Goal: Find specific page/section: Find specific page/section

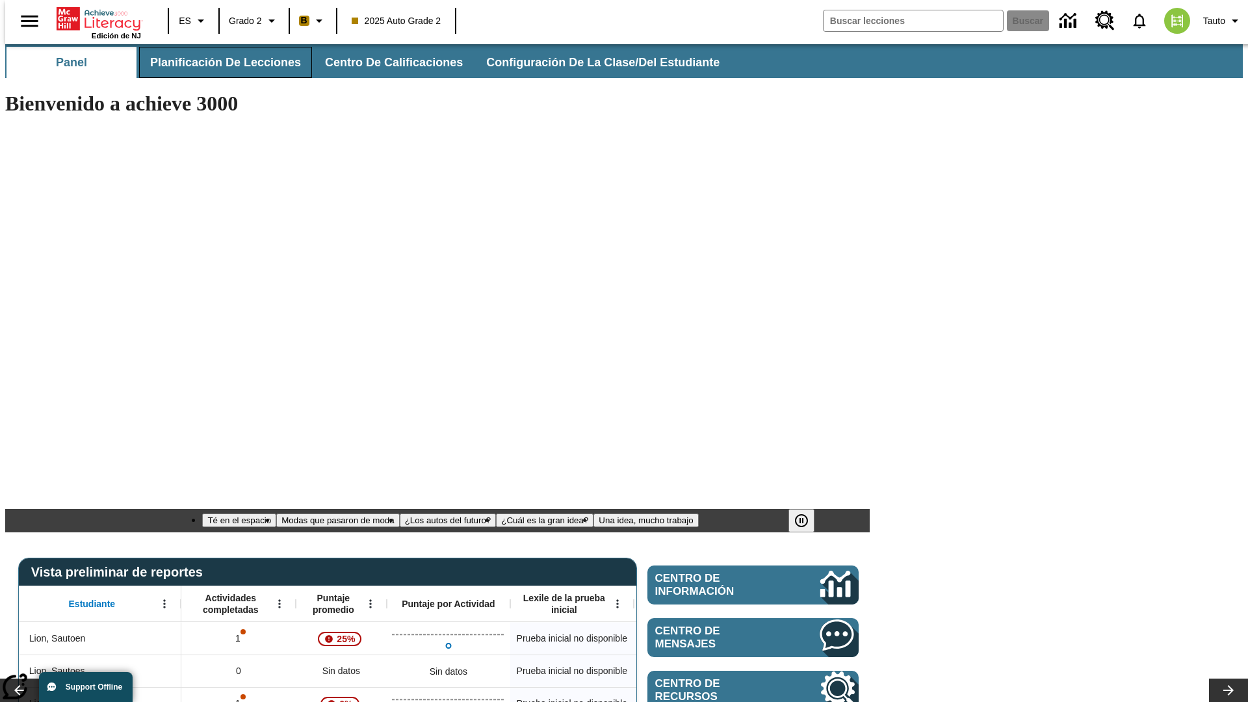
click at [218, 62] on span "Planificación de lecciones" at bounding box center [225, 62] width 151 height 15
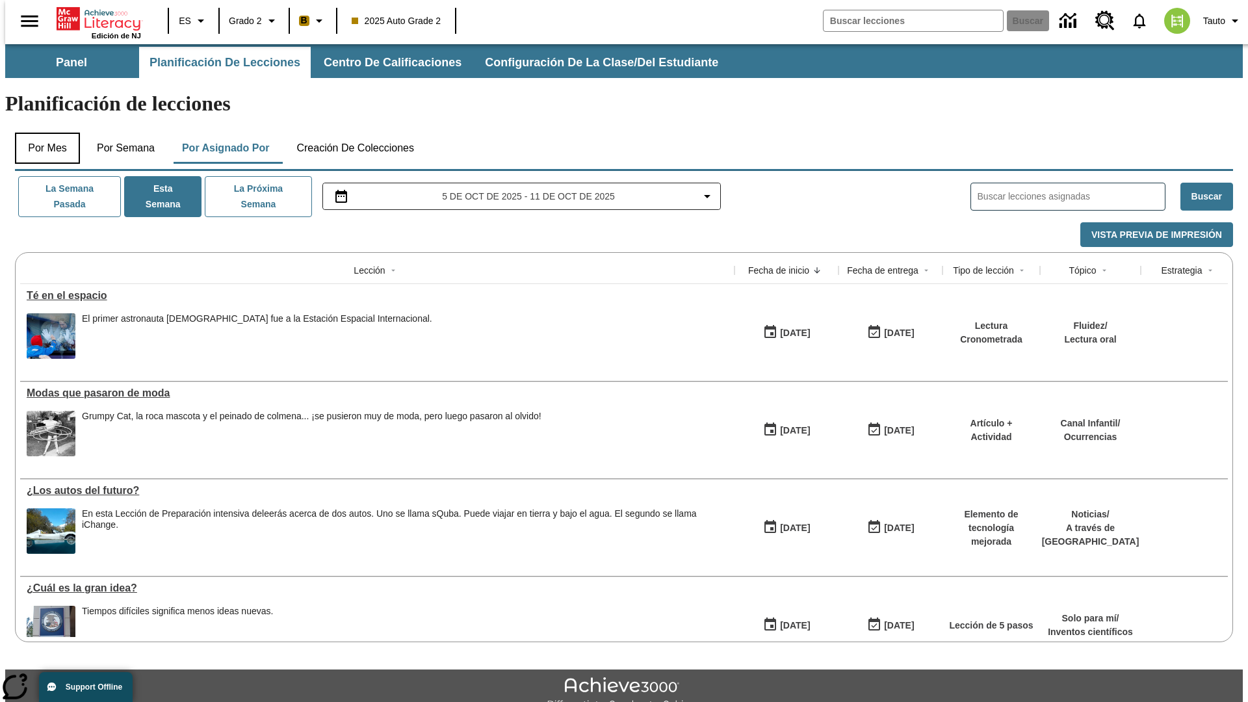
click at [42, 133] on button "Por mes" at bounding box center [47, 148] width 65 height 31
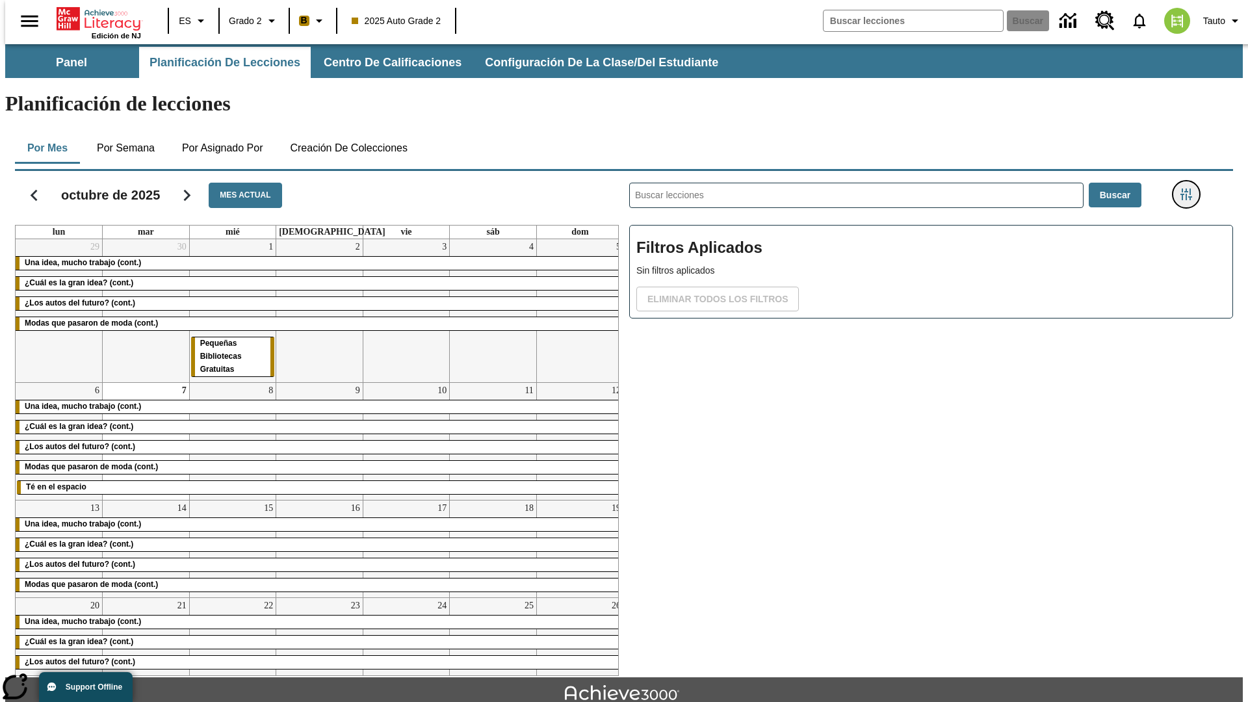
click at [1190, 188] on icon "Menú lateral de filtros" at bounding box center [1186, 194] width 12 height 12
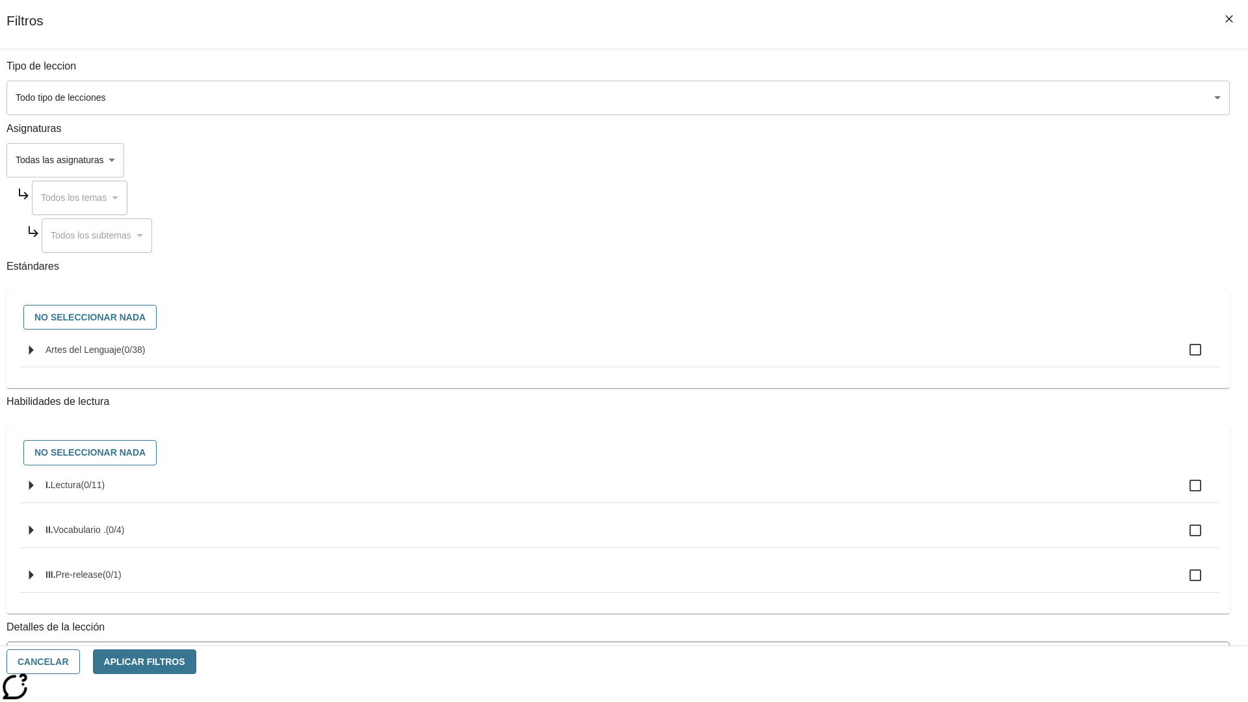
click at [936, 524] on body "Saltar al contenido principal Edición de NJ ES Grado 2 B 2025 Auto Grade 2 Busc…" at bounding box center [623, 402] width 1237 height 717
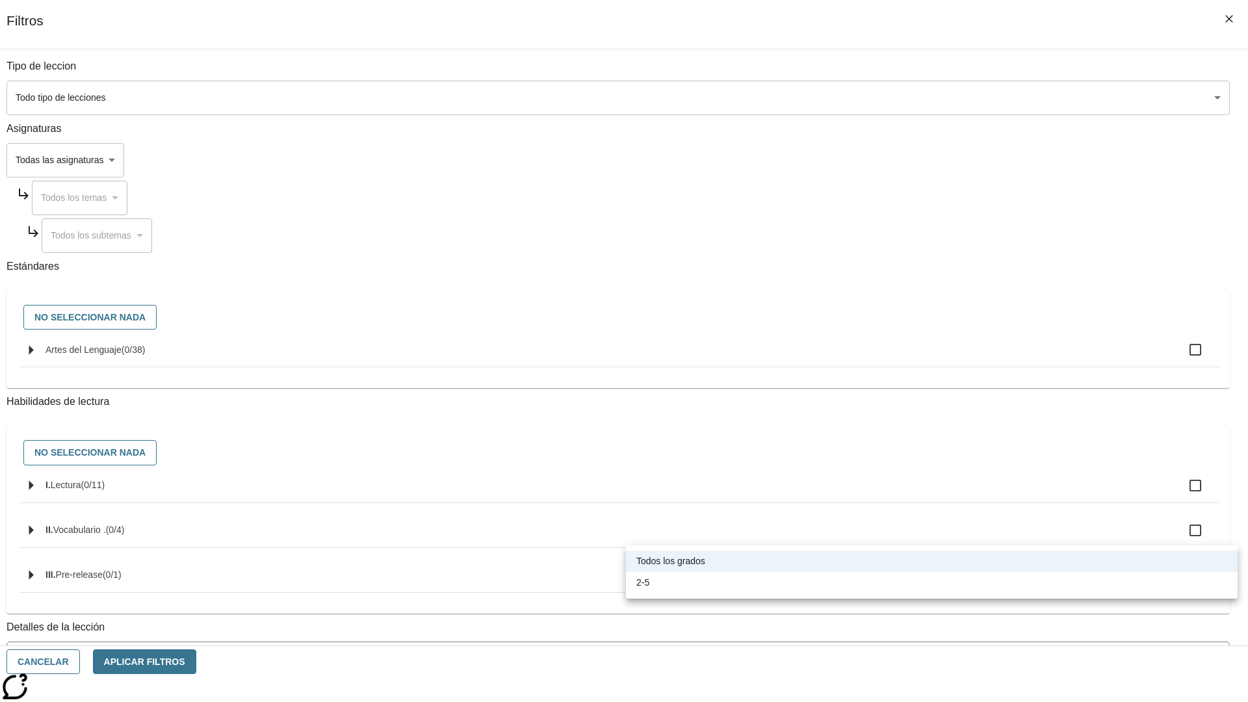
scroll to position [406, 0]
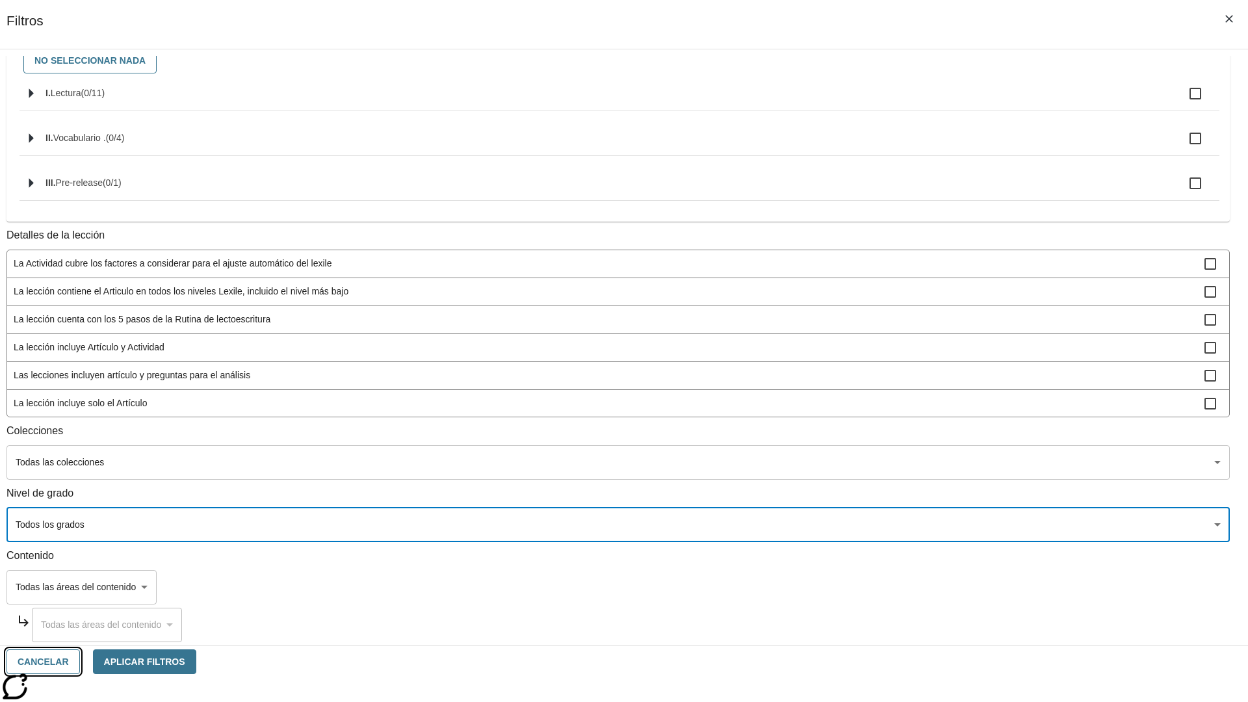
click at [80, 661] on button "Cancelar" at bounding box center [42, 661] width 73 height 25
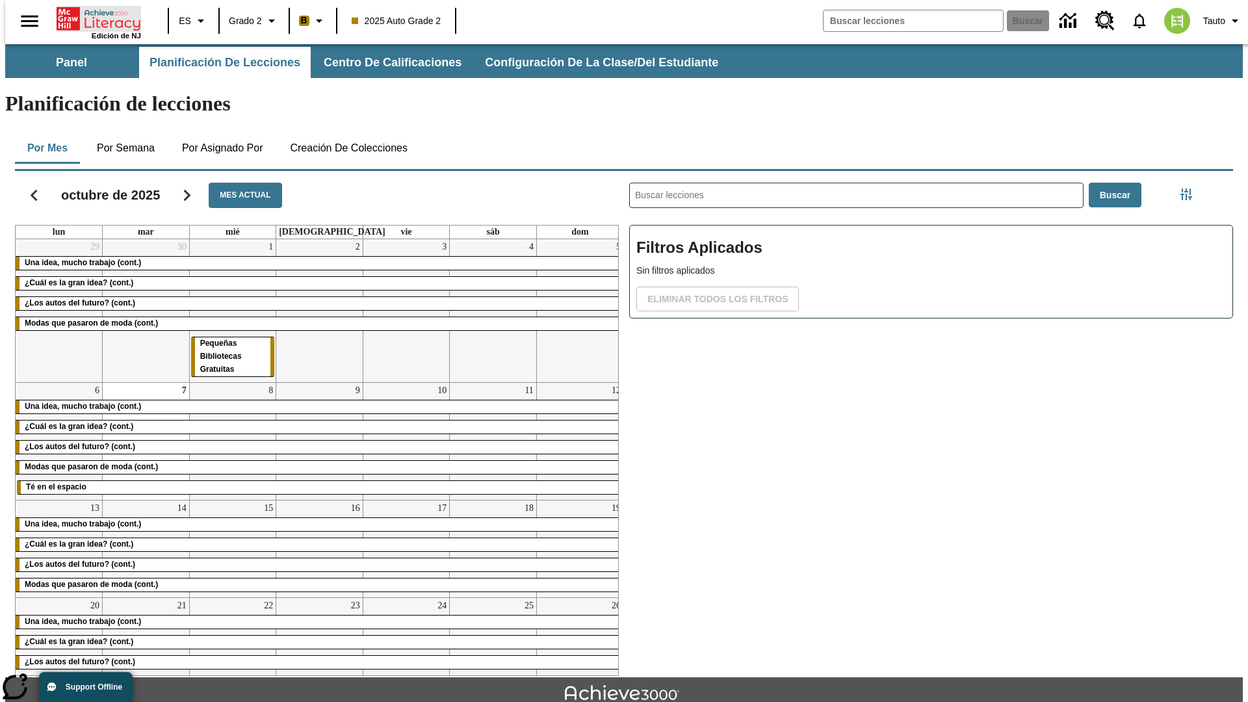
click at [94, 18] on icon "Portada" at bounding box center [100, 19] width 86 height 26
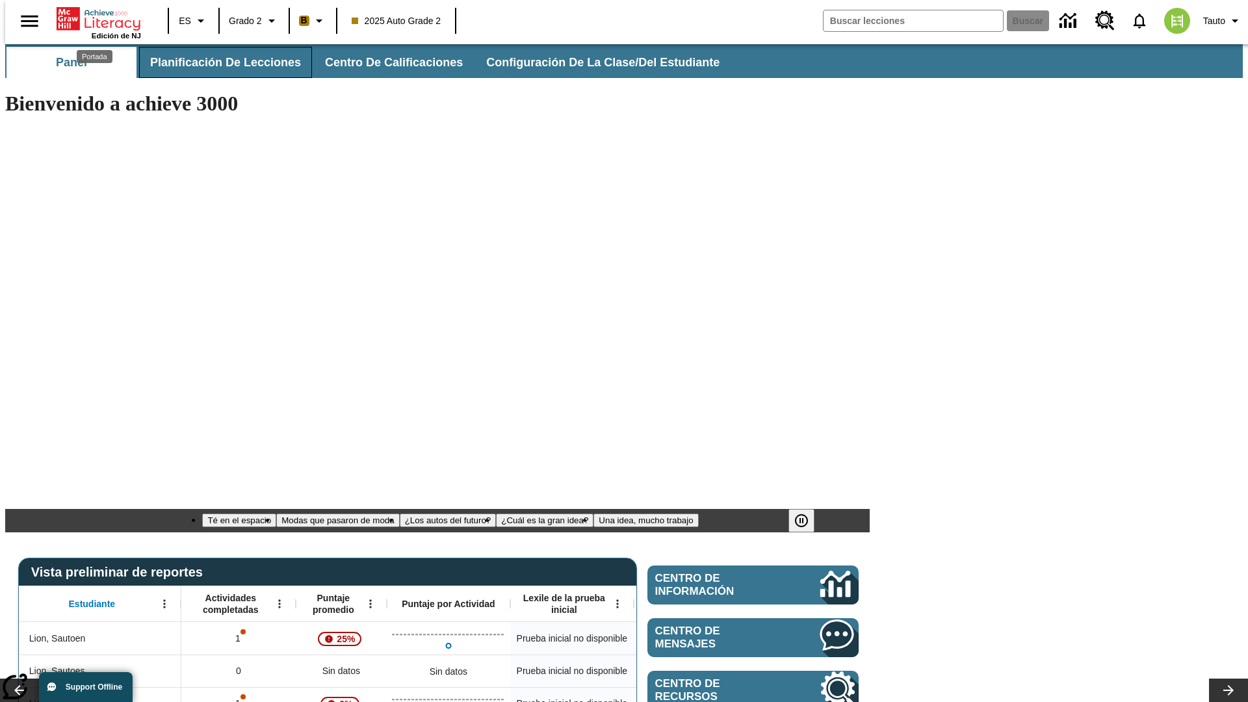
click at [218, 62] on span "Planificación de lecciones" at bounding box center [225, 62] width 151 height 15
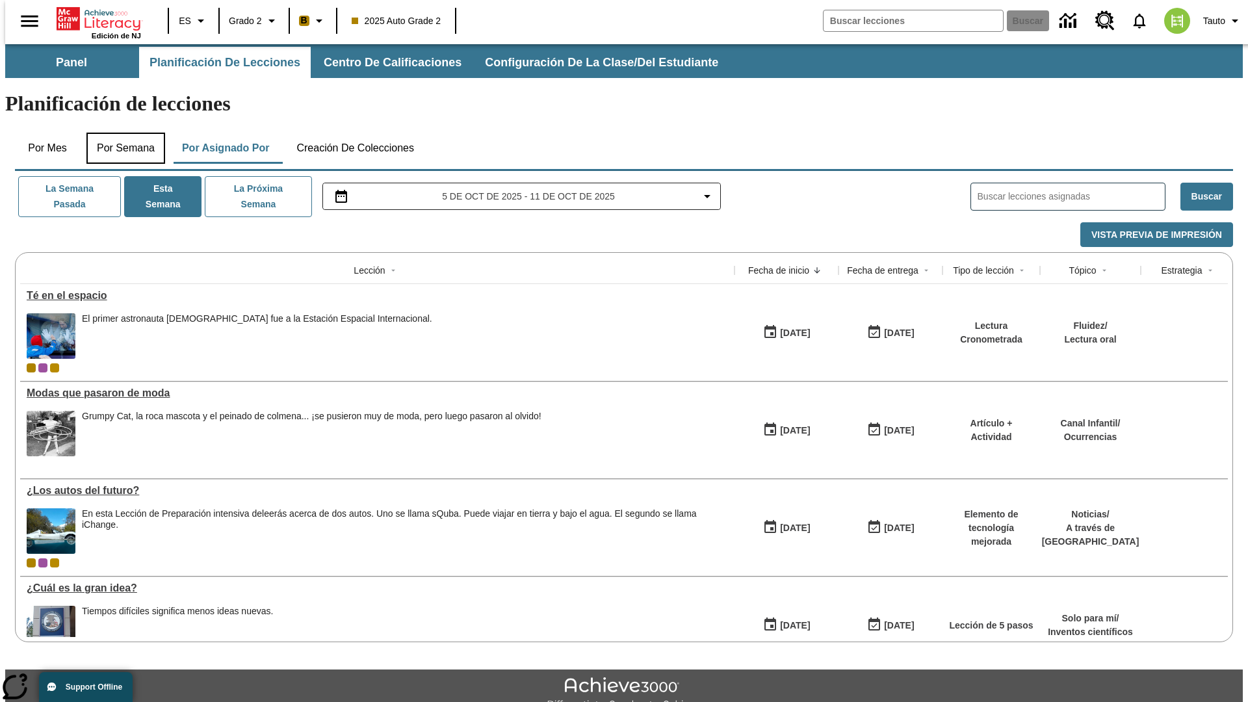
click at [122, 133] on button "Por semana" at bounding box center [125, 148] width 79 height 31
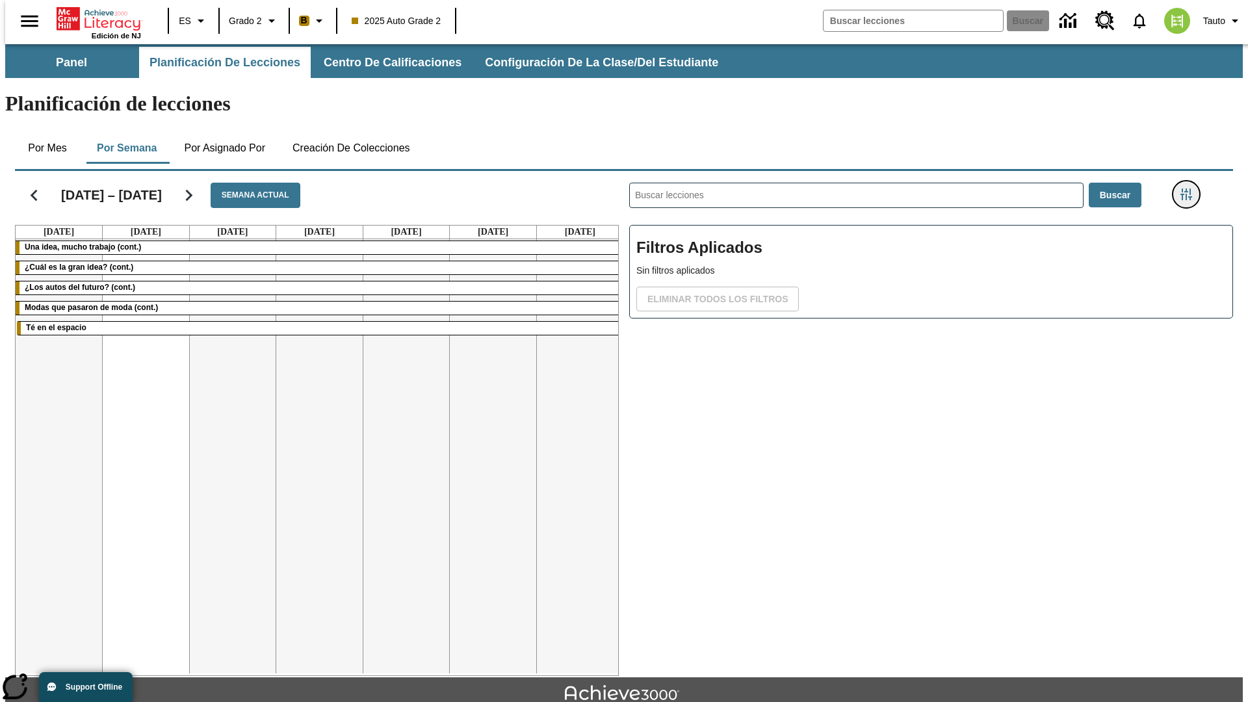
click at [1190, 188] on icon "Menú lateral de filtros" at bounding box center [1186, 194] width 12 height 12
